Goal: Navigation & Orientation: Understand site structure

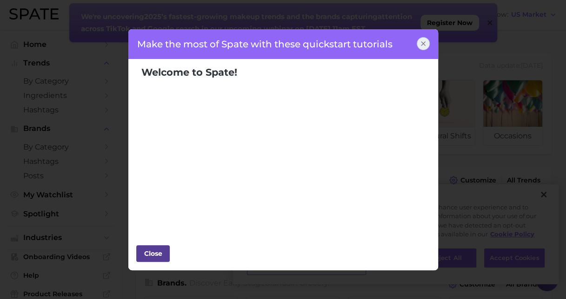
click at [157, 254] on div "Close" at bounding box center [153, 254] width 28 height 14
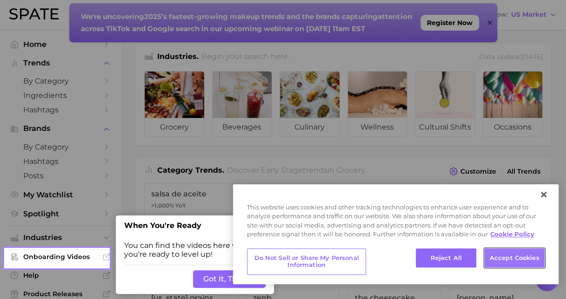
click at [502, 257] on button "Accept Cookies" at bounding box center [514, 259] width 60 height 20
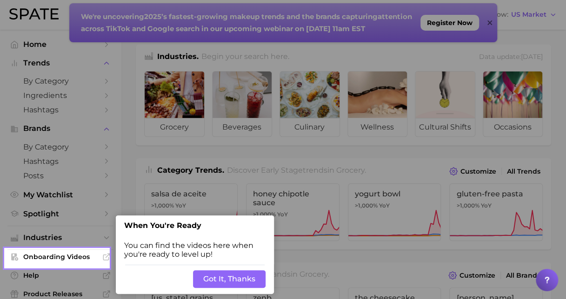
click at [231, 282] on button "Got It, Thanks" at bounding box center [229, 280] width 73 height 18
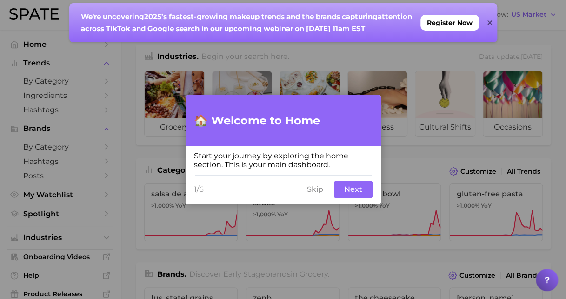
click at [346, 188] on button "Next" at bounding box center [353, 190] width 39 height 18
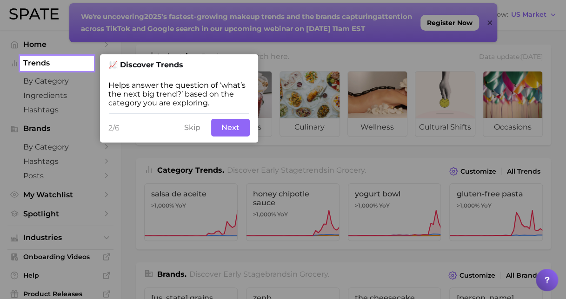
click at [241, 130] on button "Next" at bounding box center [230, 128] width 39 height 18
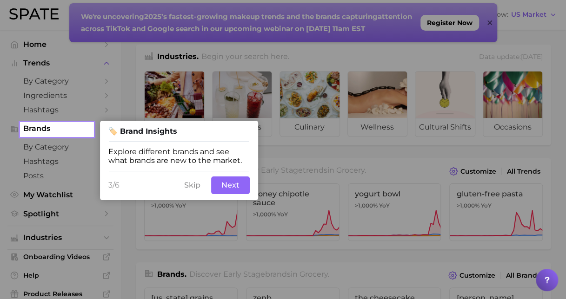
click at [248, 189] on button "Next" at bounding box center [230, 186] width 39 height 18
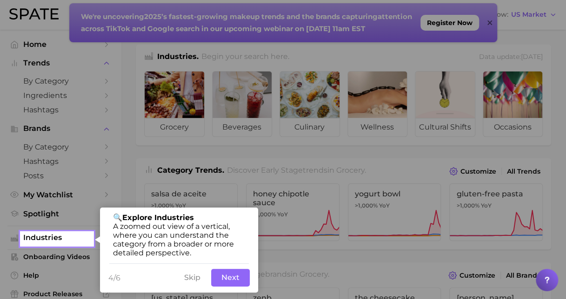
click at [232, 279] on button "Next" at bounding box center [230, 278] width 39 height 18
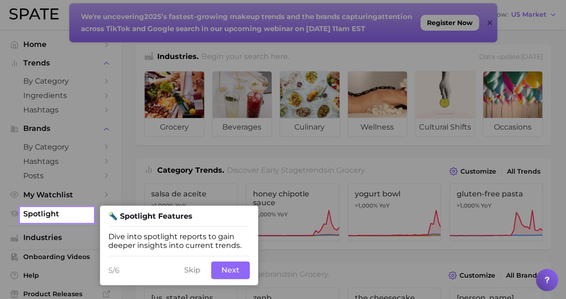
click at [234, 271] on button "Next" at bounding box center [230, 271] width 39 height 18
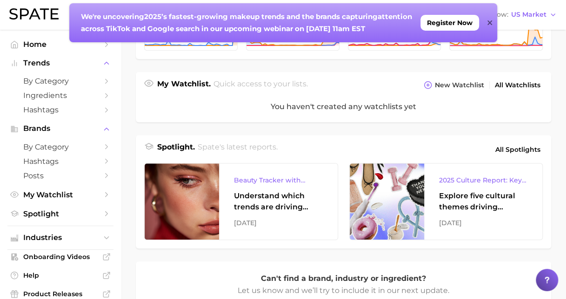
scroll to position [301, 0]
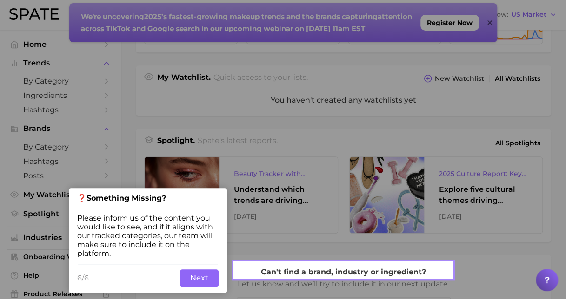
click at [198, 281] on button "Next" at bounding box center [199, 279] width 39 height 18
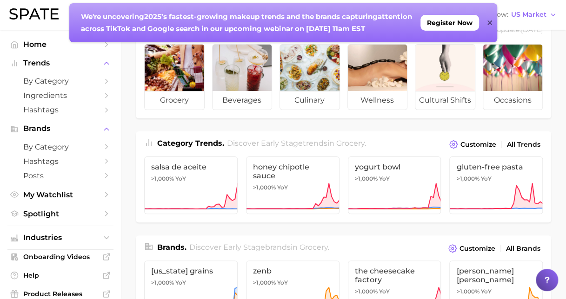
scroll to position [0, 0]
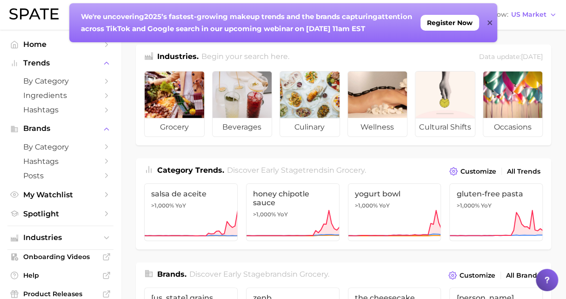
click at [489, 23] on icon at bounding box center [489, 22] width 5 height 5
